Goal: Information Seeking & Learning: Learn about a topic

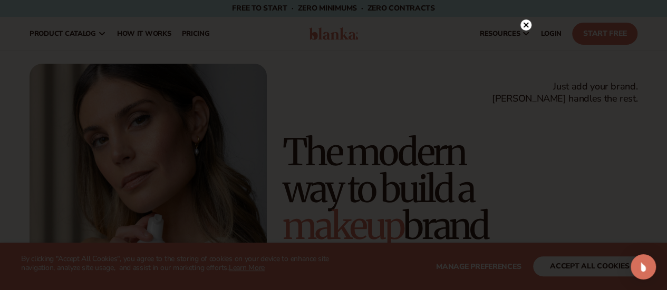
click at [525, 26] on icon at bounding box center [525, 25] width 5 height 5
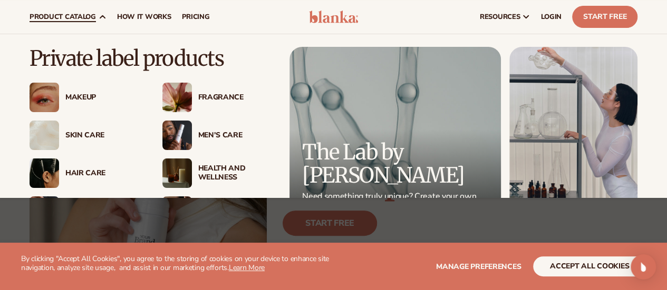
scroll to position [42, 0]
click at [225, 135] on div "Men’s Care" at bounding box center [236, 135] width 76 height 9
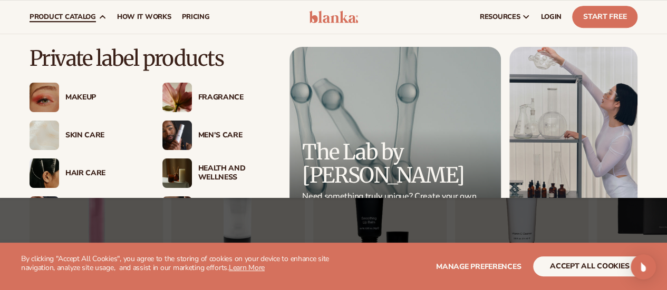
scroll to position [95, 0]
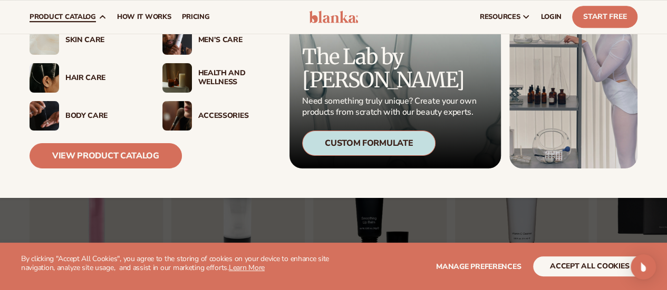
click at [84, 115] on div "Body Care" at bounding box center [103, 116] width 76 height 9
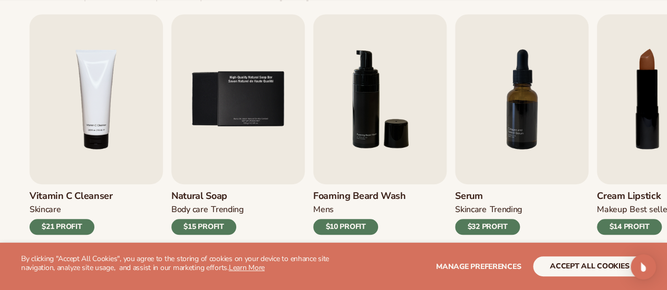
scroll to position [361, 0]
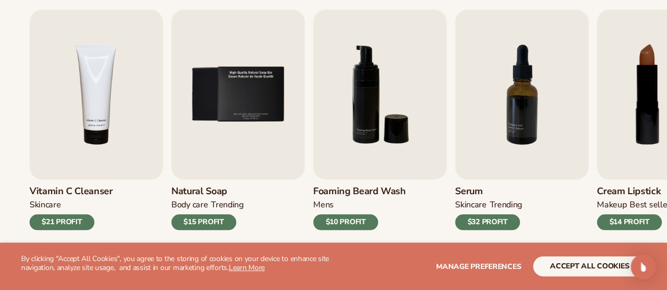
click at [203, 192] on h3 "Natural Soap" at bounding box center [207, 192] width 72 height 12
click at [218, 159] on img "5 / 9" at bounding box center [237, 94] width 133 height 170
click at [209, 224] on div "$15 PROFIT" at bounding box center [203, 223] width 65 height 16
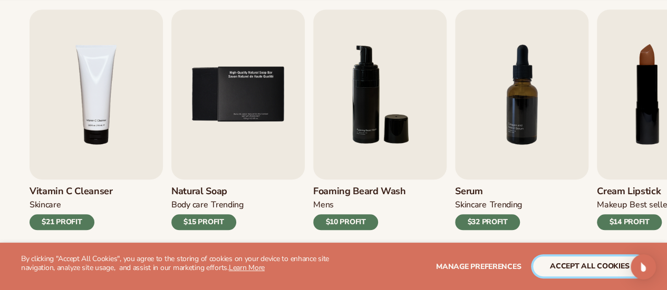
click at [552, 274] on button "accept all cookies" at bounding box center [589, 267] width 113 height 20
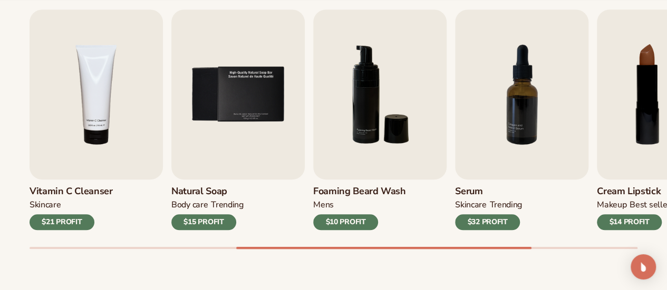
click at [226, 219] on div "$15 PROFIT" at bounding box center [203, 223] width 65 height 16
click at [209, 191] on h3 "Natural Soap" at bounding box center [207, 192] width 72 height 12
click at [228, 131] on img "5 / 9" at bounding box center [237, 94] width 133 height 170
